Goal: Navigation & Orientation: Find specific page/section

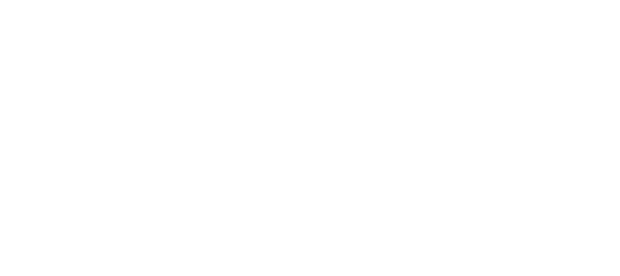
select select
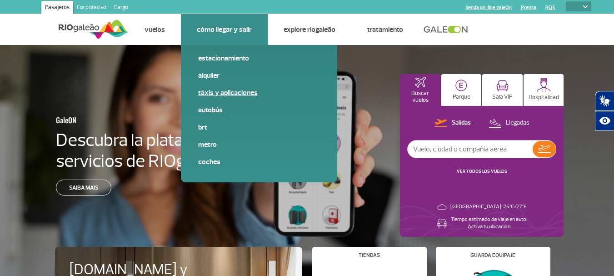
click at [233, 94] on link "Táxis y aplicaciones" at bounding box center [259, 93] width 122 height 10
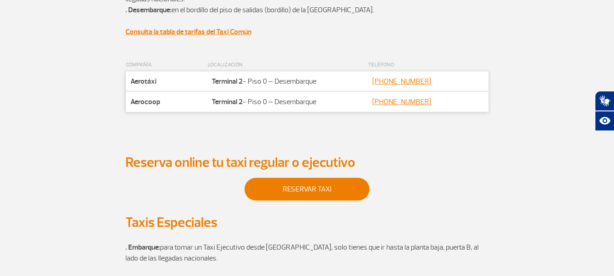
scroll to position [227, 0]
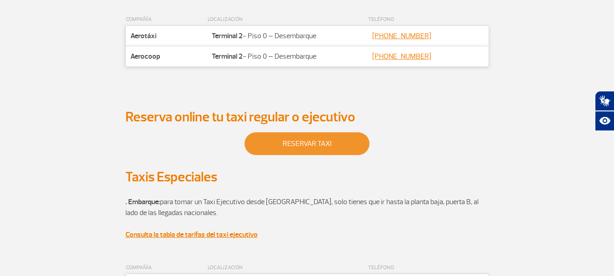
click at [309, 147] on link "Reservar taxi" at bounding box center [306, 143] width 125 height 23
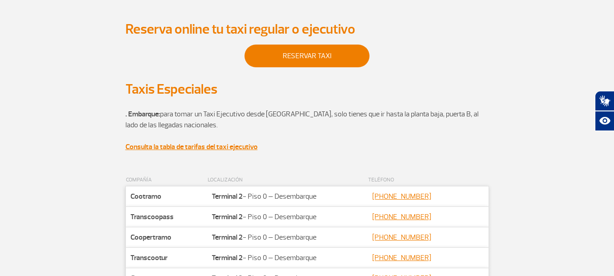
scroll to position [318, 0]
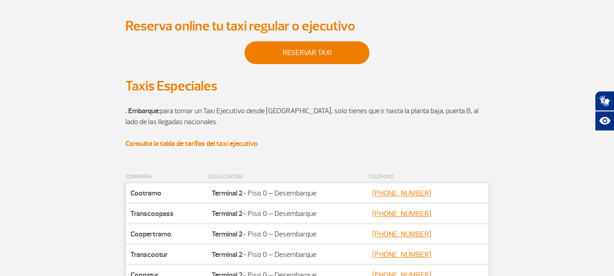
click at [240, 143] on strong "Consulta la tabla de tarifas del taxi ejecutivo" at bounding box center [191, 143] width 132 height 9
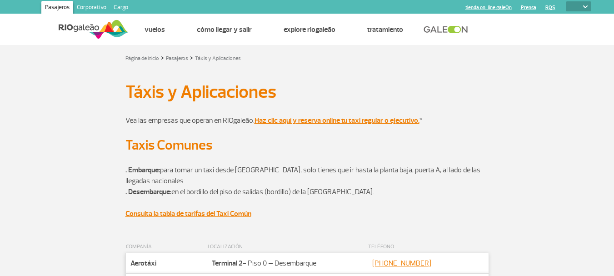
select select
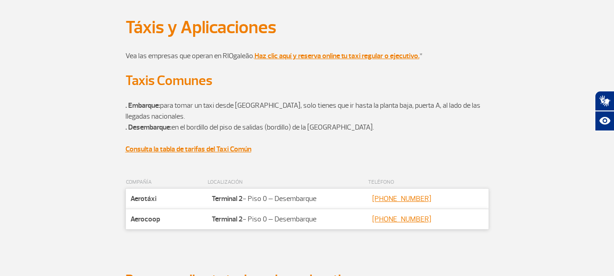
scroll to position [56, 0]
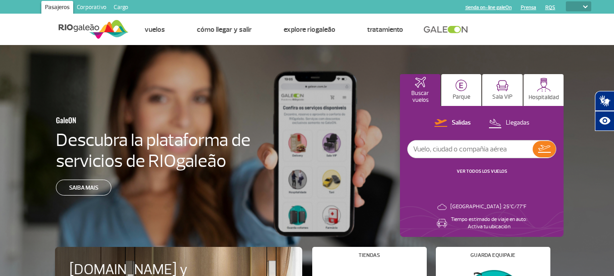
select select
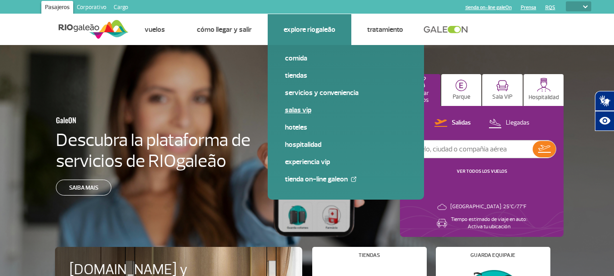
click at [298, 109] on link "Salas VIP" at bounding box center [346, 110] width 122 height 10
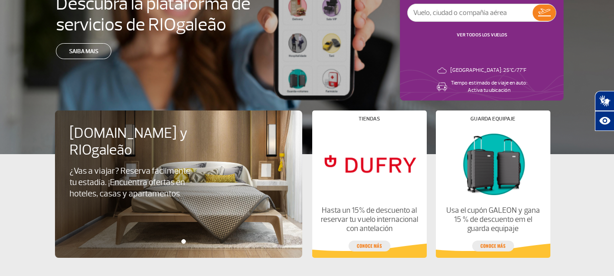
scroll to position [182, 0]
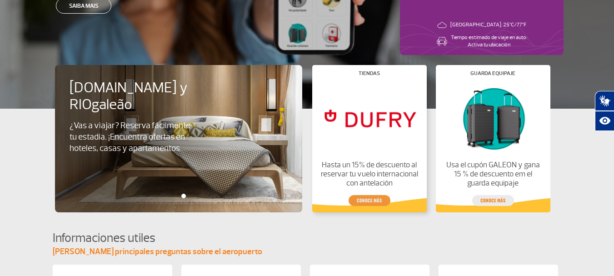
click at [374, 199] on link "conoce más" at bounding box center [369, 200] width 42 height 11
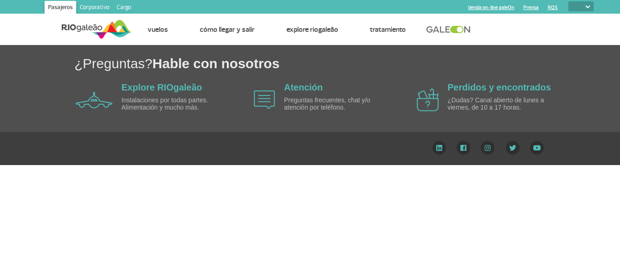
select select
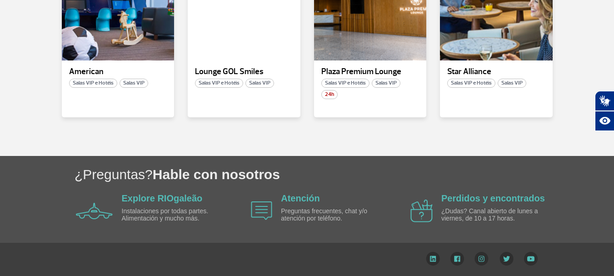
scroll to position [232, 0]
